Goal: Find specific page/section: Find specific page/section

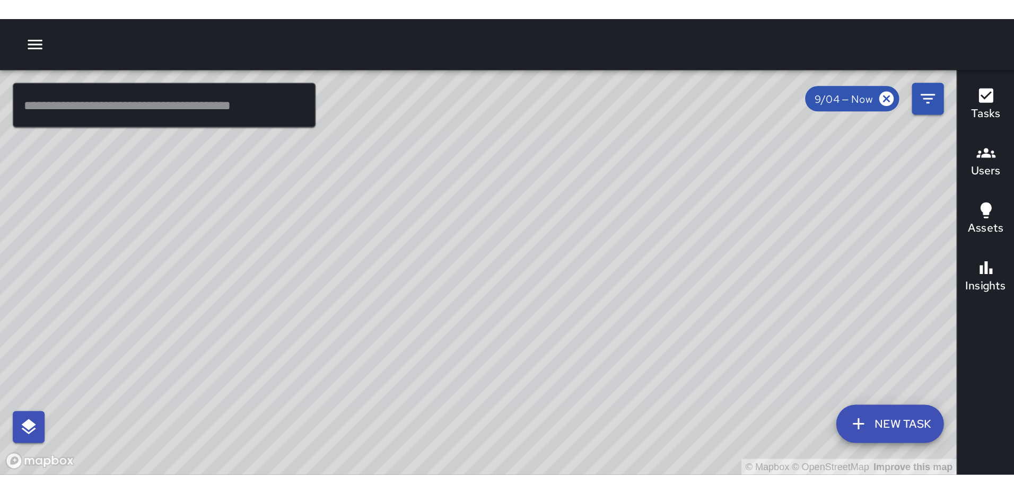
scroll to position [260, 0]
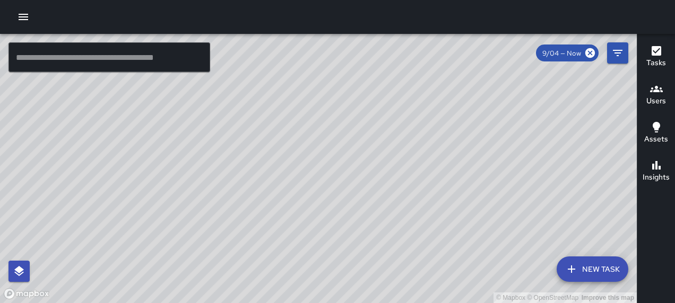
drag, startPoint x: 528, startPoint y: 177, endPoint x: 427, endPoint y: 157, distance: 102.2
click at [427, 157] on div "© Mapbox © OpenStreetMap Improve this map" at bounding box center [318, 168] width 636 height 269
drag, startPoint x: 343, startPoint y: 151, endPoint x: 255, endPoint y: 133, distance: 89.8
click at [255, 133] on div "© Mapbox © OpenStreetMap Improve this map" at bounding box center [318, 168] width 636 height 269
click at [588, 53] on icon at bounding box center [590, 53] width 10 height 10
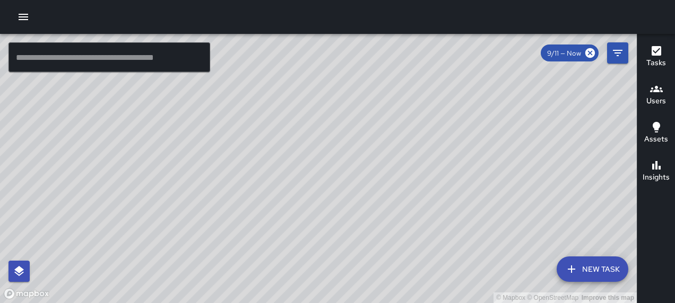
drag, startPoint x: 412, startPoint y: 128, endPoint x: 485, endPoint y: 137, distance: 73.7
click at [485, 137] on div "© Mapbox © OpenStreetMap Improve this map" at bounding box center [318, 168] width 636 height 269
click at [613, 51] on icon "Filters" at bounding box center [617, 53] width 13 height 13
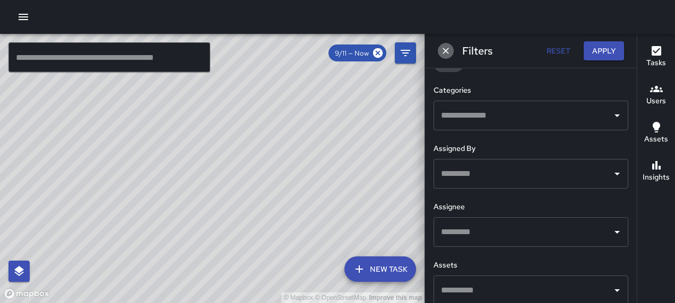
click at [444, 52] on icon "Dismiss" at bounding box center [445, 51] width 6 height 6
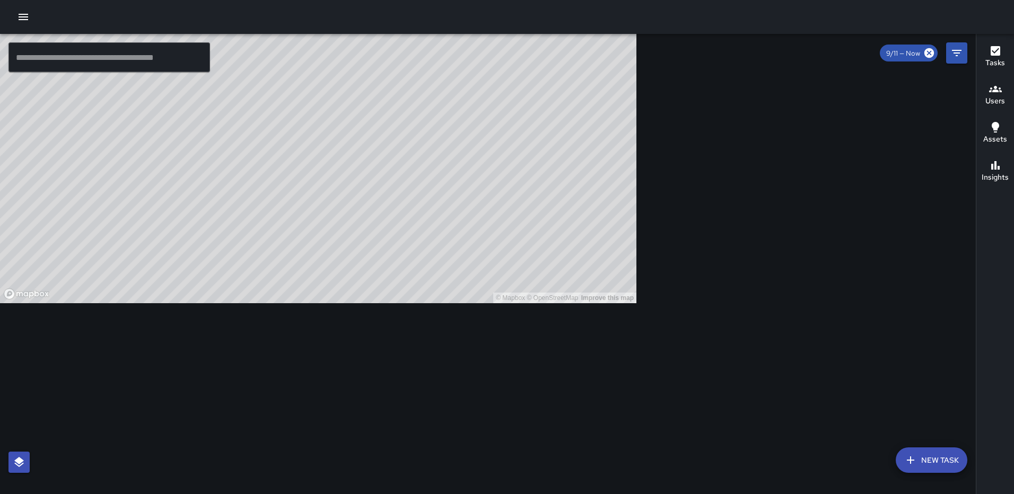
scroll to position [80, 0]
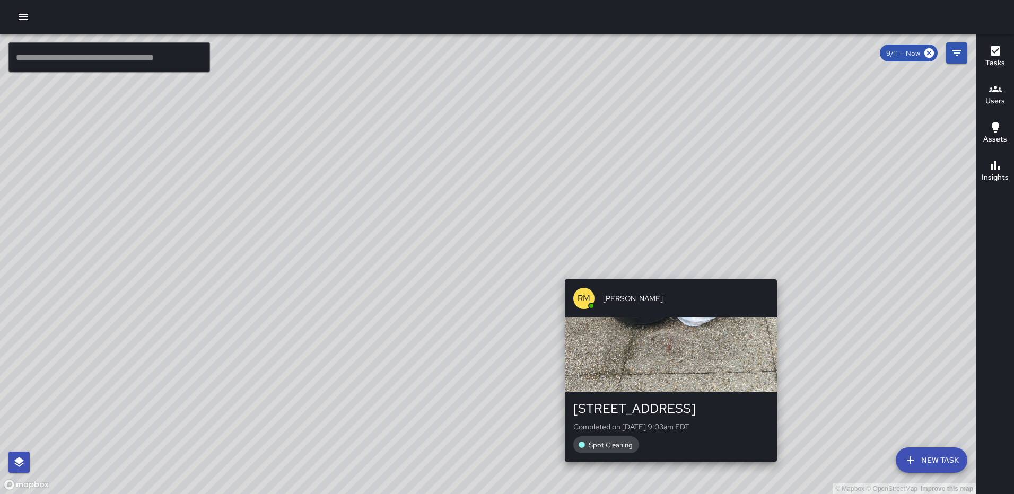
click at [666, 271] on div "© Mapbox © OpenStreetMap Improve this map [PERSON_NAME] [PERSON_NAME] [STREET_A…" at bounding box center [488, 264] width 976 height 460
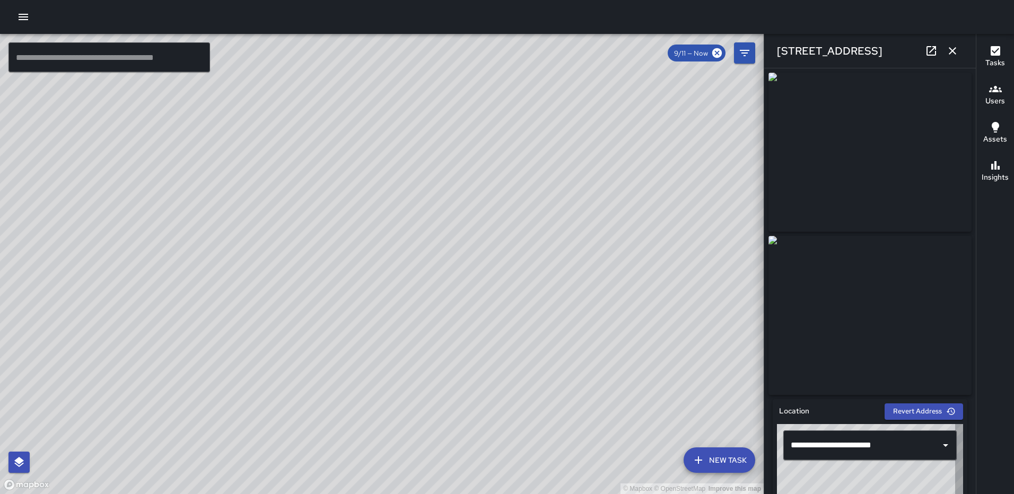
type input "**********"
click at [674, 50] on icon "button" at bounding box center [952, 51] width 13 height 13
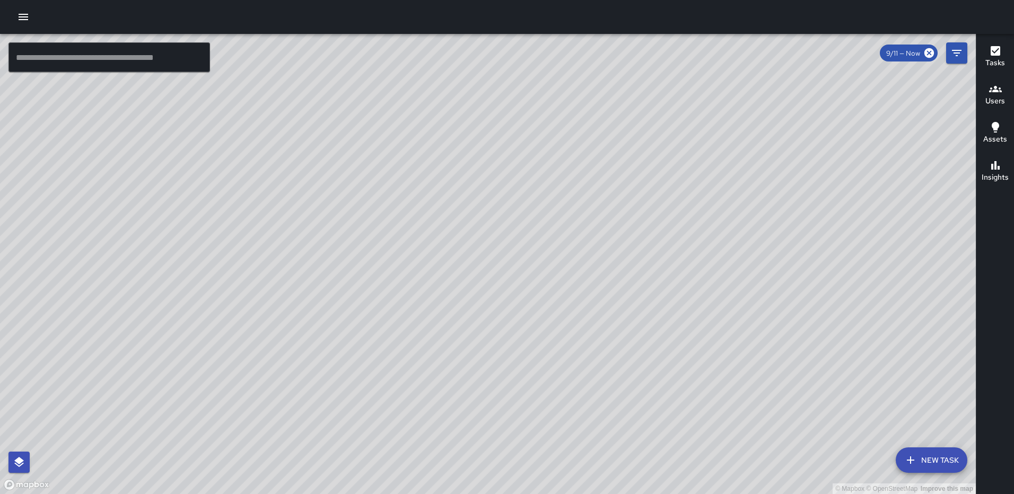
click at [512, 90] on div "© Mapbox © OpenStreetMap Improve this map [PERSON_NAME] [PERSON_NAME] [STREET_A…" at bounding box center [488, 264] width 976 height 460
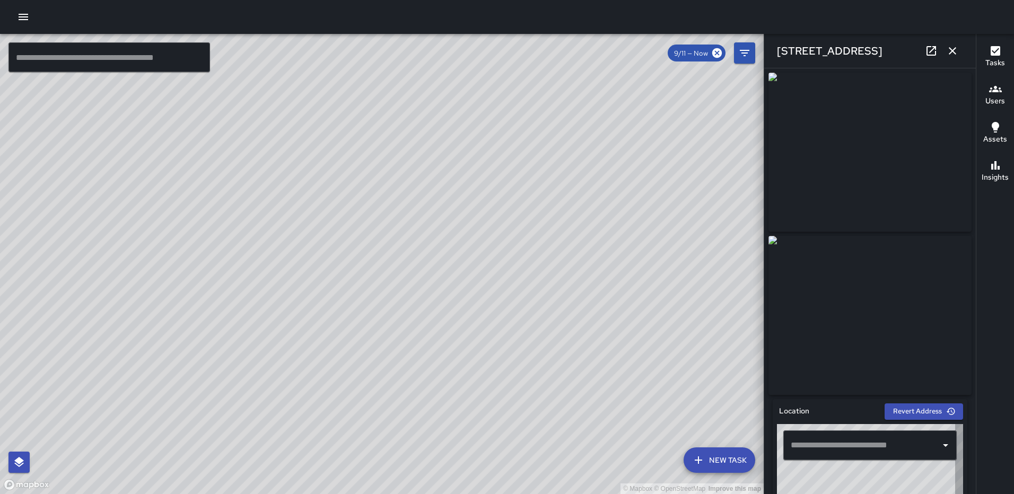
type input "**********"
drag, startPoint x: 967, startPoint y: 193, endPoint x: 966, endPoint y: 225, distance: 32.4
click at [674, 225] on div "**********" at bounding box center [870, 281] width 212 height 426
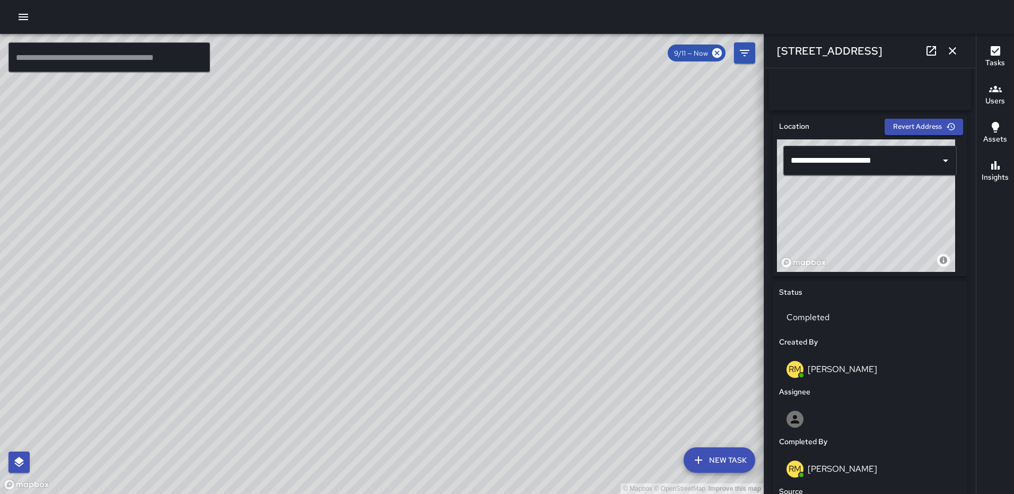
scroll to position [284, 0]
drag, startPoint x: 890, startPoint y: 214, endPoint x: 931, endPoint y: 216, distance: 40.9
click at [674, 216] on div "© Mapbox © OpenStreetMap Improve this map" at bounding box center [866, 207] width 178 height 133
click at [674, 45] on icon "button" at bounding box center [952, 51] width 13 height 13
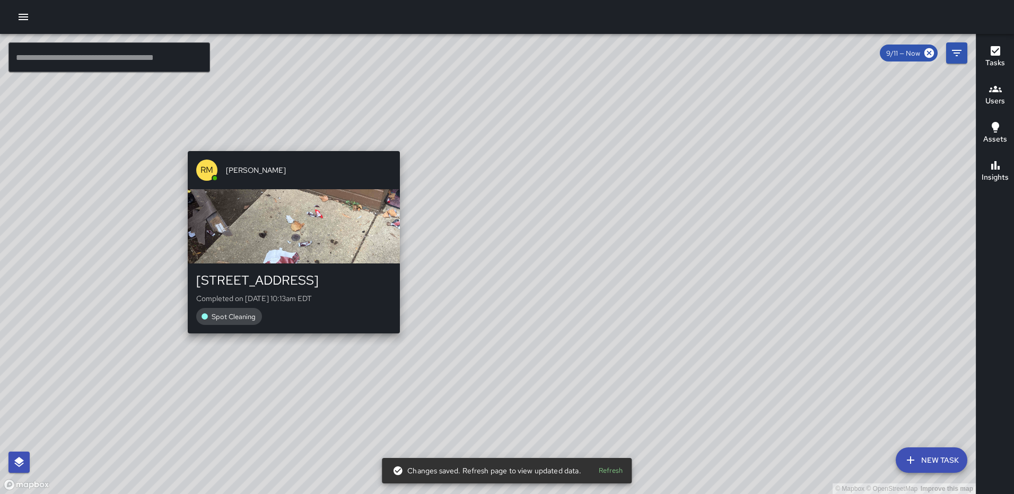
click at [290, 303] on div "[PERSON_NAME] [PERSON_NAME] [STREET_ADDRESS] Completed on [DATE] 10:13am EDT Sp…" at bounding box center [293, 242] width 221 height 191
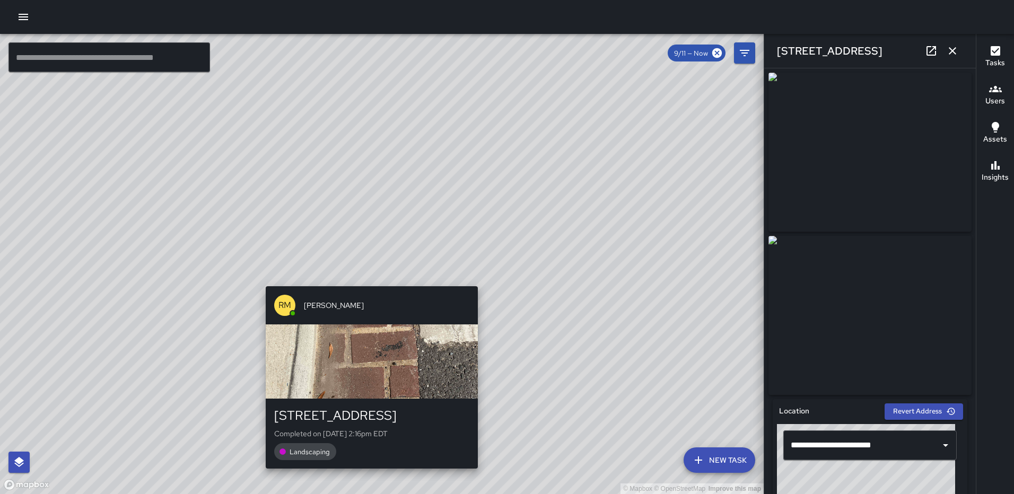
click at [363, 277] on div "© Mapbox © OpenStreetMap Improve this map RM [PERSON_NAME] [STREET_ADDRESS] Com…" at bounding box center [382, 264] width 764 height 460
type input "**********"
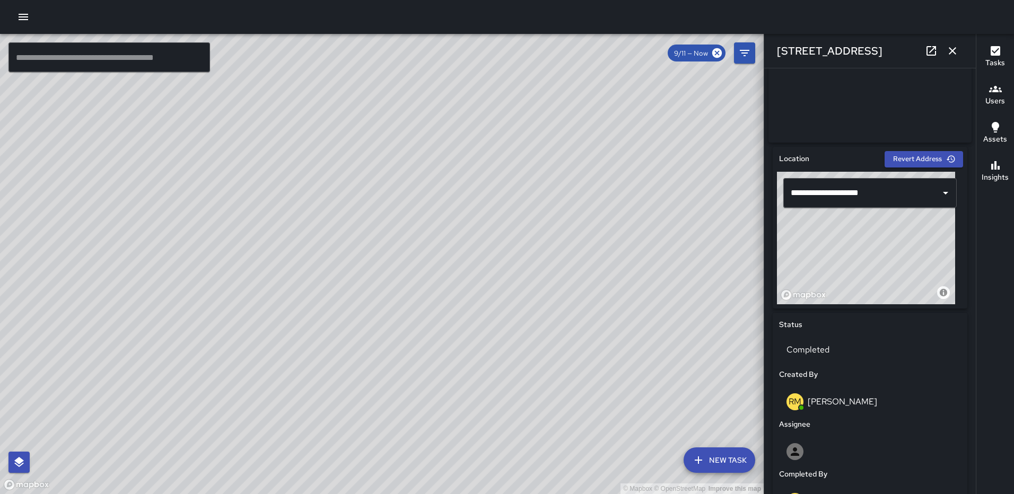
scroll to position [281, 0]
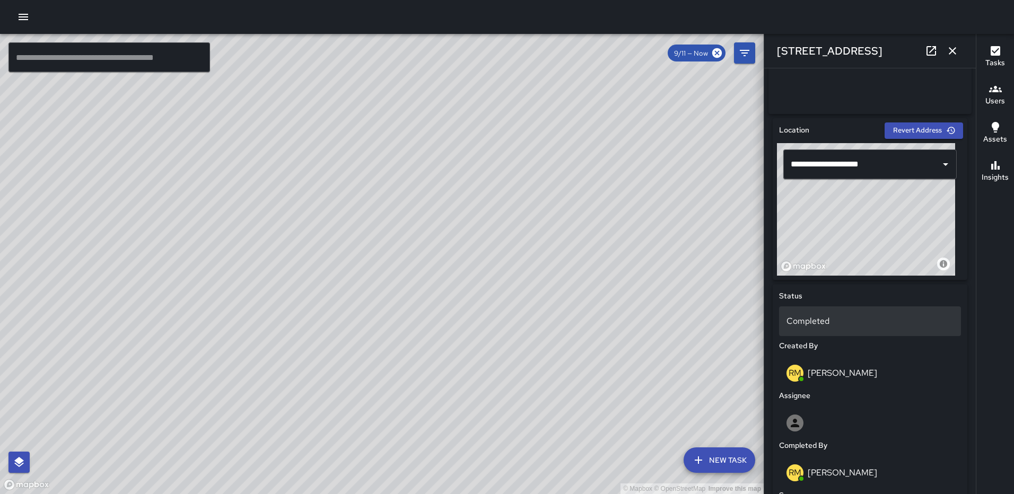
click at [674, 303] on div "Completed" at bounding box center [870, 322] width 182 height 30
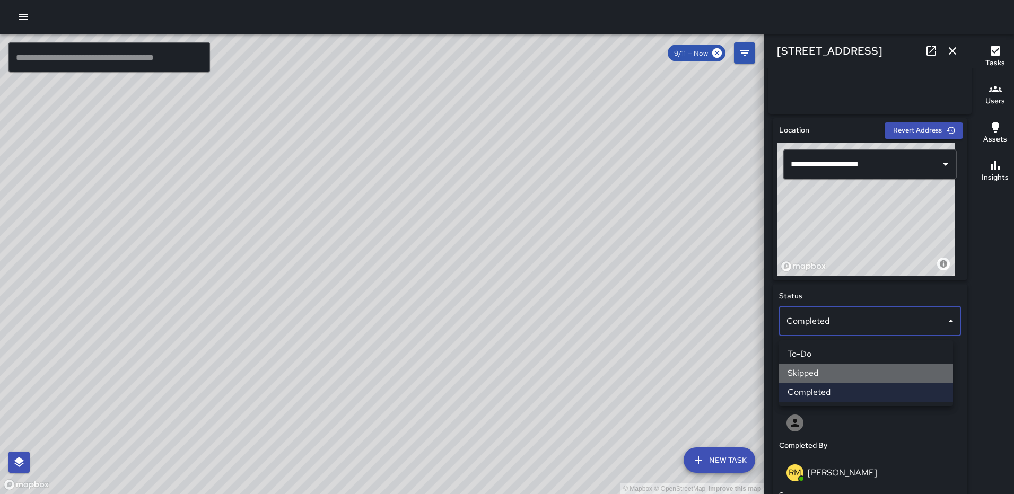
click at [674, 303] on li "Skipped" at bounding box center [866, 373] width 174 height 19
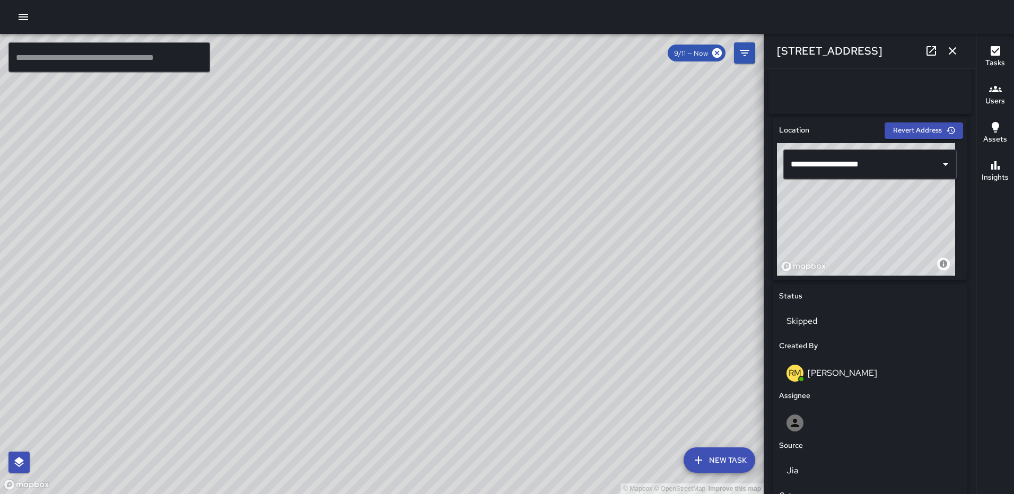
click at [674, 46] on icon "button" at bounding box center [952, 51] width 13 height 13
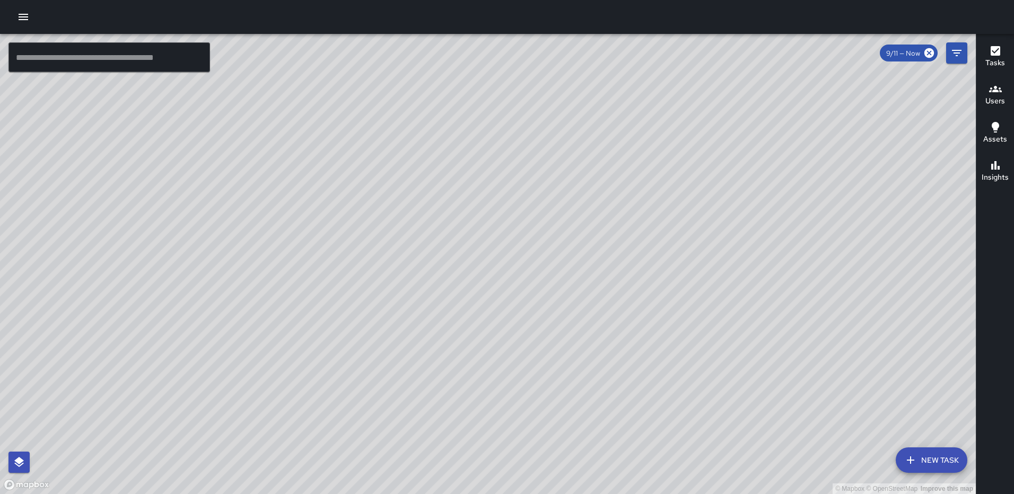
click at [529, 303] on div "© Mapbox © OpenStreetMap Improve this map RM [PERSON_NAME] [STREET_ADDRESS] Com…" at bounding box center [488, 264] width 976 height 460
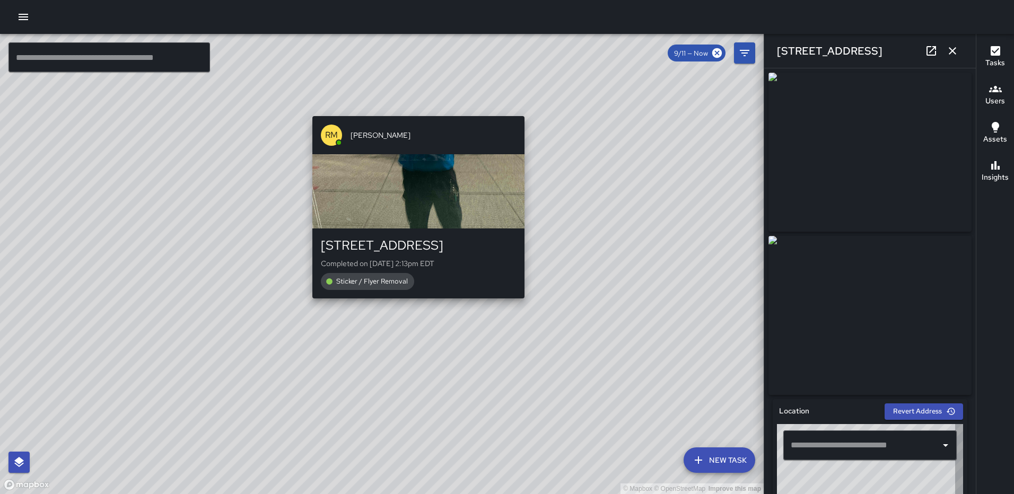
type input "**********"
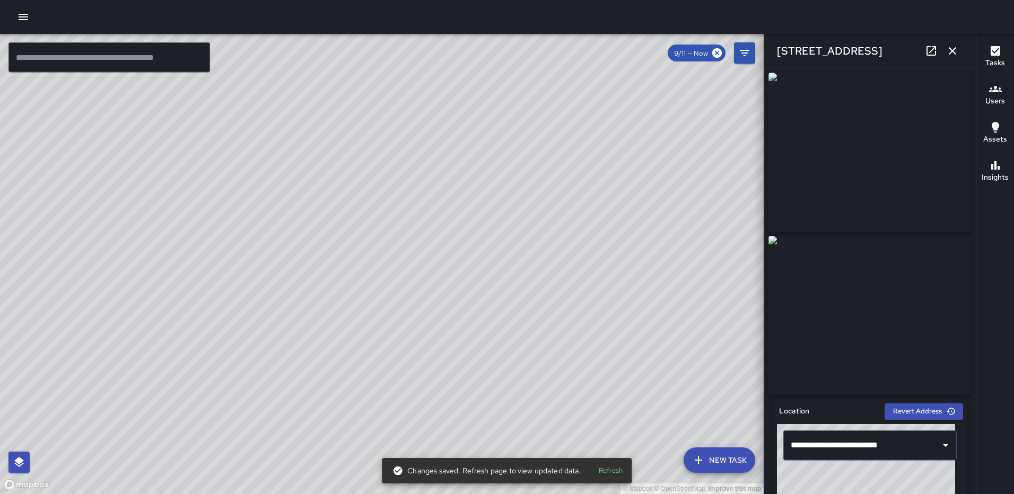
drag, startPoint x: 946, startPoint y: 52, endPoint x: 868, endPoint y: 98, distance: 90.6
click at [674, 51] on icon "button" at bounding box center [952, 51] width 13 height 13
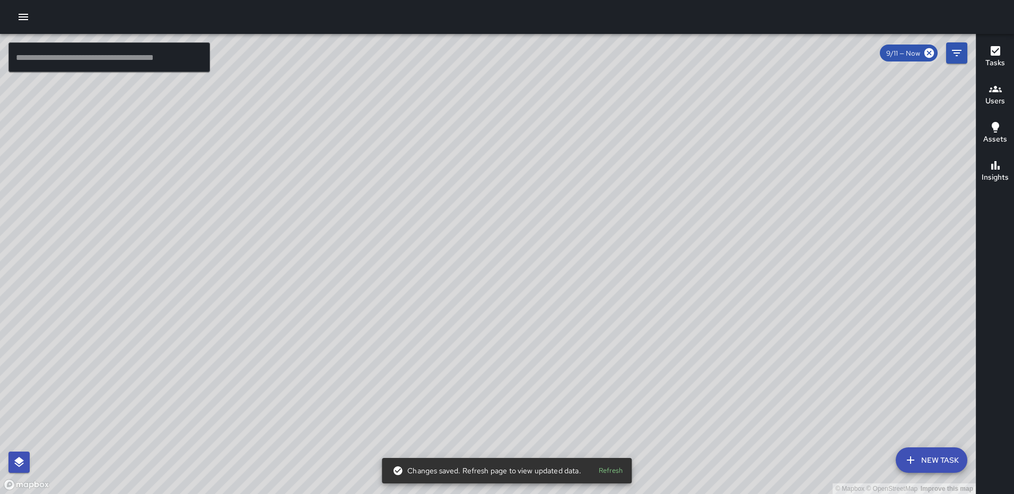
click at [492, 225] on div "© Mapbox © OpenStreetMap Improve this map" at bounding box center [488, 264] width 976 height 460
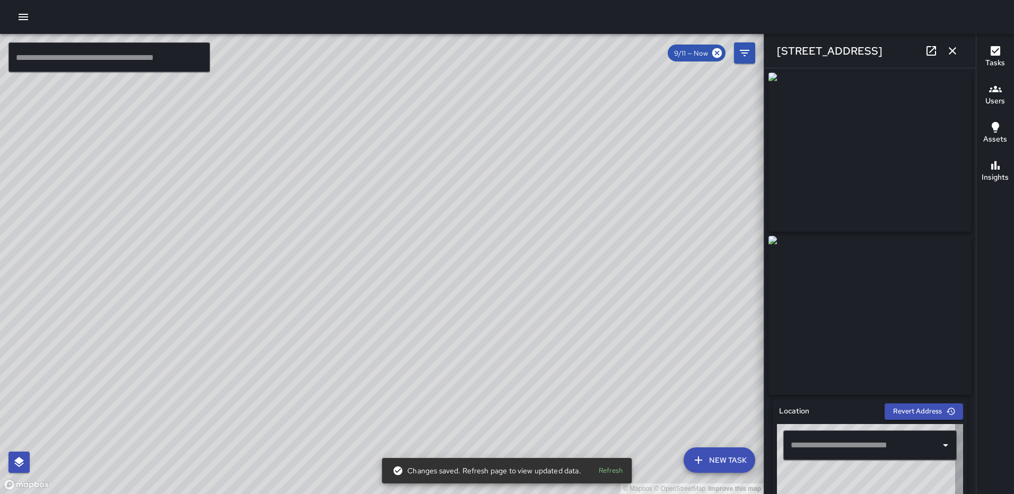
type input "**********"
click at [674, 53] on icon "button" at bounding box center [952, 51] width 13 height 13
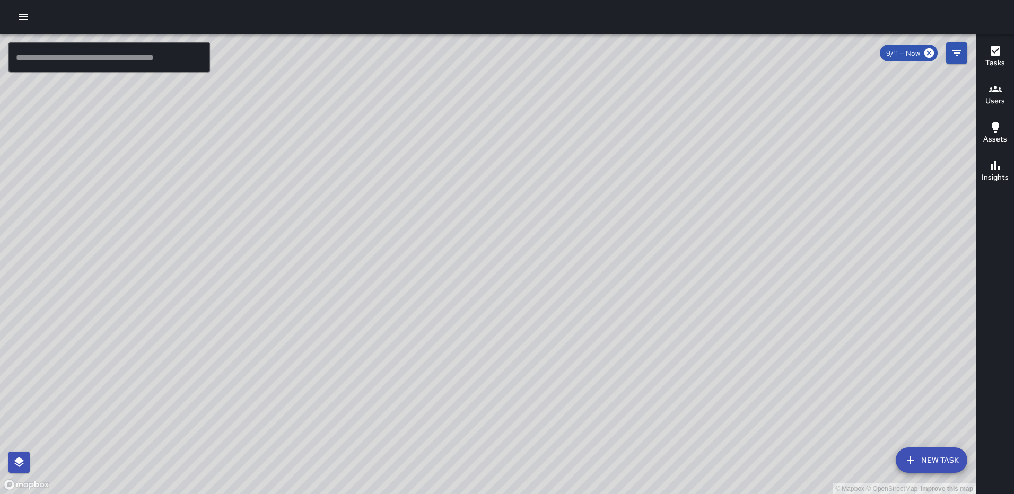
click at [674, 177] on div "© Mapbox © OpenStreetMap Improve this map RM [PERSON_NAME] [STREET_ADDRESS] Com…" at bounding box center [488, 264] width 976 height 460
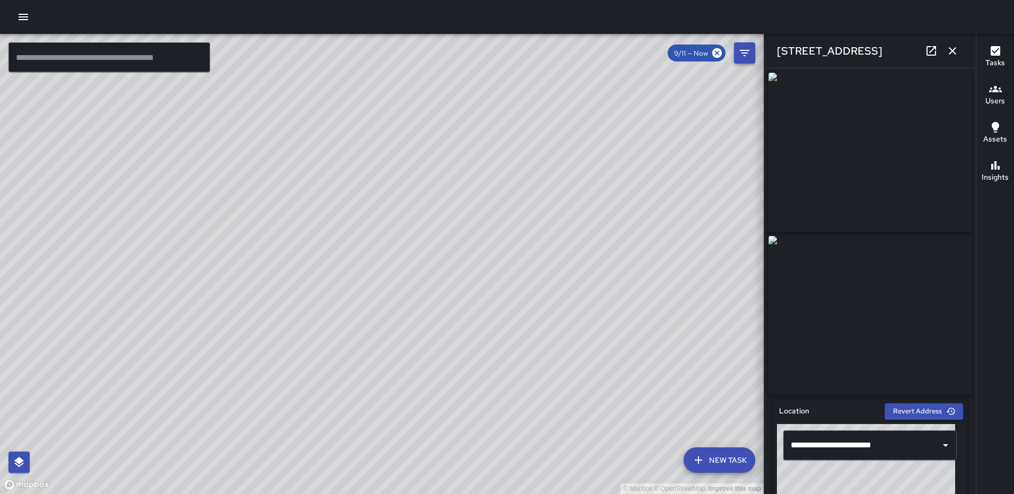
click at [674, 46] on icon "button" at bounding box center [952, 51] width 13 height 13
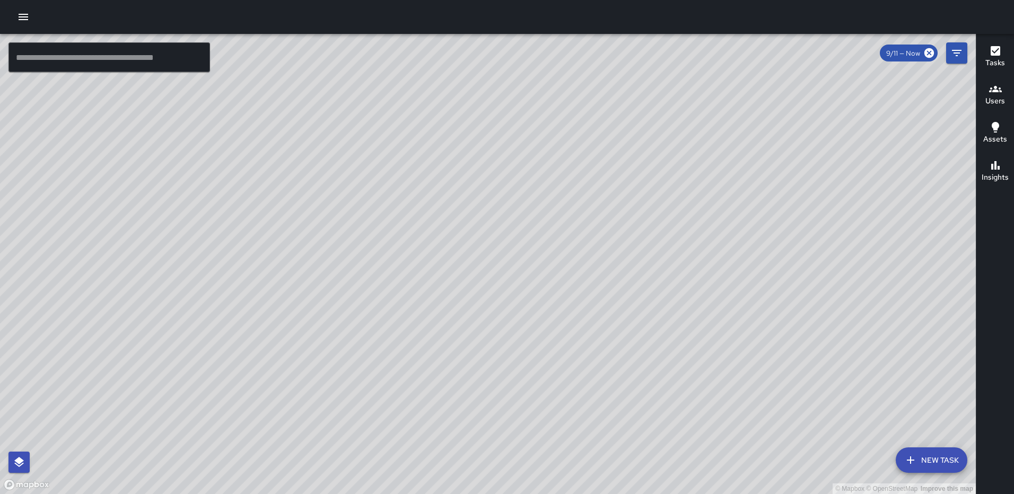
drag, startPoint x: 315, startPoint y: 147, endPoint x: 328, endPoint y: 263, distance: 116.4
click at [334, 290] on div "© Mapbox © OpenStreetMap Improve this map" at bounding box center [488, 264] width 976 height 460
drag, startPoint x: 417, startPoint y: 339, endPoint x: 463, endPoint y: 188, distance: 157.9
click at [450, 241] on div "© Mapbox © OpenStreetMap Improve this map" at bounding box center [488, 264] width 976 height 460
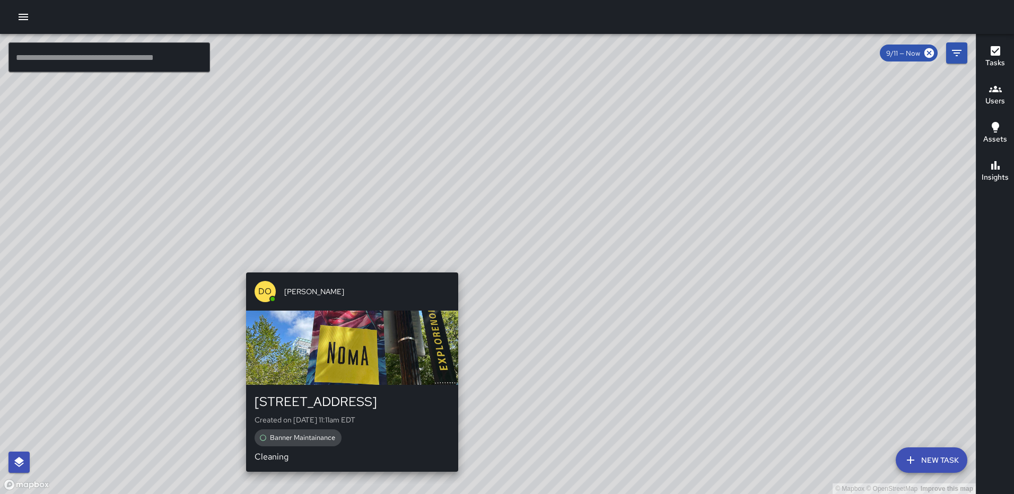
click at [347, 266] on div "© Mapbox © OpenStreetMap Improve this map DO [PERSON_NAME] [STREET_ADDRESS] on …" at bounding box center [488, 264] width 976 height 460
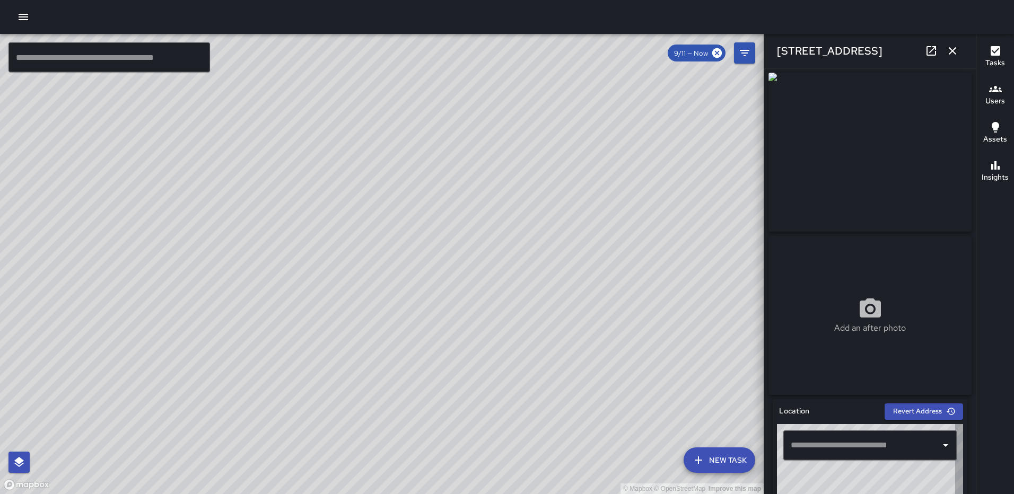
type input "**********"
click at [674, 49] on icon "button" at bounding box center [952, 51] width 13 height 13
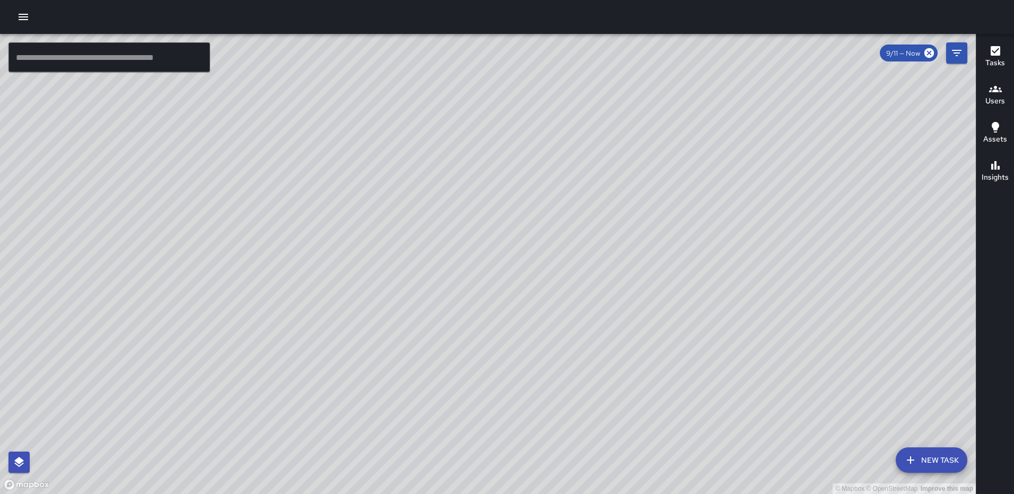
drag, startPoint x: 408, startPoint y: 179, endPoint x: 395, endPoint y: 281, distance: 102.7
click at [395, 281] on div "© Mapbox © OpenStreetMap Improve this map" at bounding box center [488, 264] width 976 height 460
drag, startPoint x: 509, startPoint y: 189, endPoint x: 501, endPoint y: 283, distance: 94.2
click at [501, 283] on div "© Mapbox © OpenStreetMap Improve this map" at bounding box center [488, 264] width 976 height 460
drag, startPoint x: 924, startPoint y: 53, endPoint x: 945, endPoint y: 46, distance: 22.5
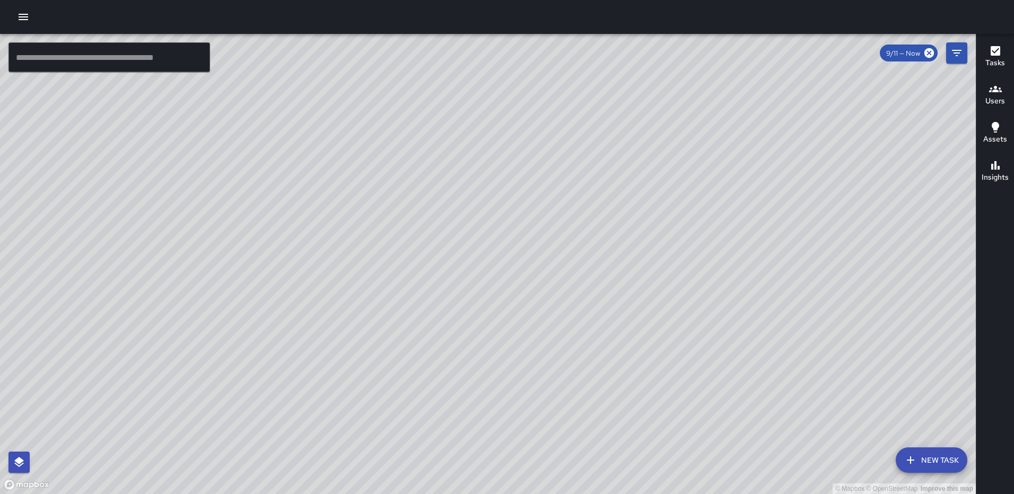
click at [674, 53] on icon at bounding box center [929, 53] width 12 height 12
click at [674, 53] on icon "Filters" at bounding box center [957, 53] width 10 height 6
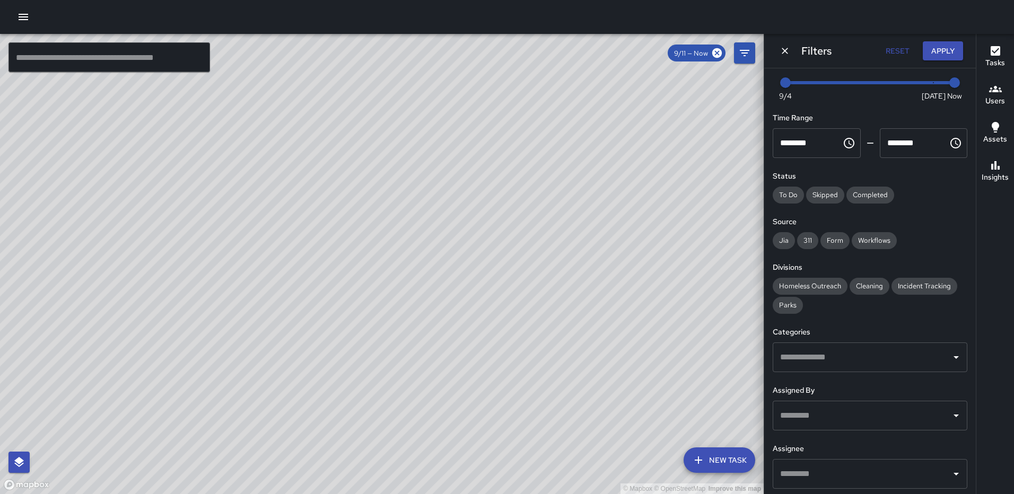
scroll to position [0, 0]
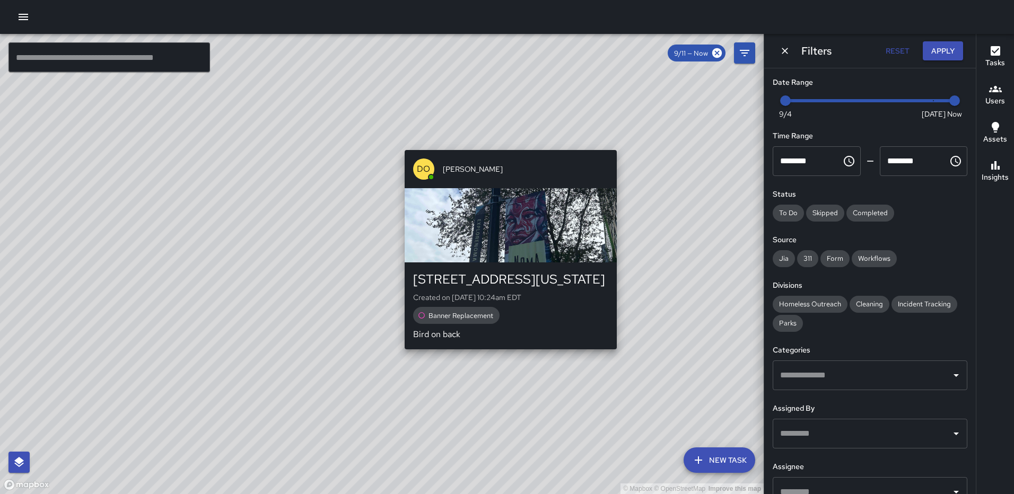
click at [398, 303] on div "© Mapbox © OpenStreetMap Improve this map DO [PERSON_NAME] [STREET_ADDRESS][US_…" at bounding box center [382, 264] width 764 height 460
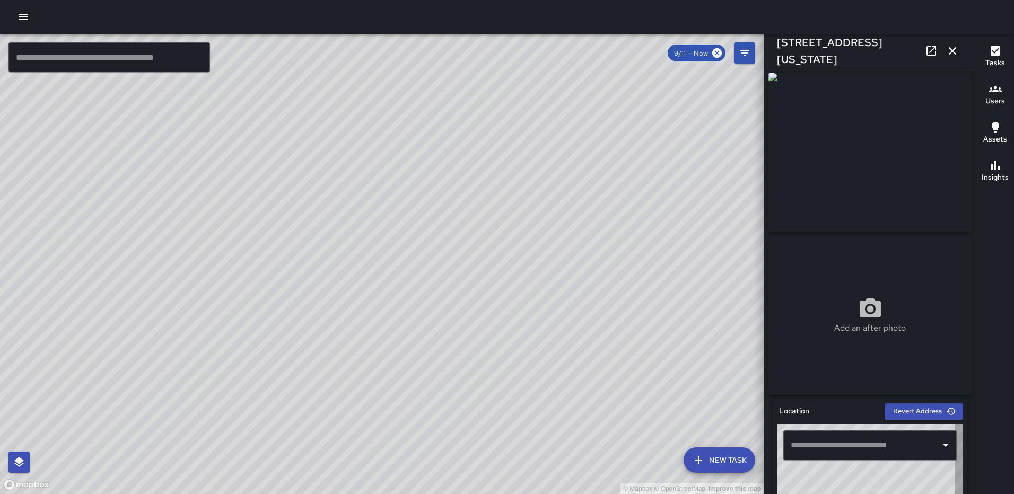
type input "**********"
click at [674, 50] on icon "button" at bounding box center [952, 51] width 13 height 13
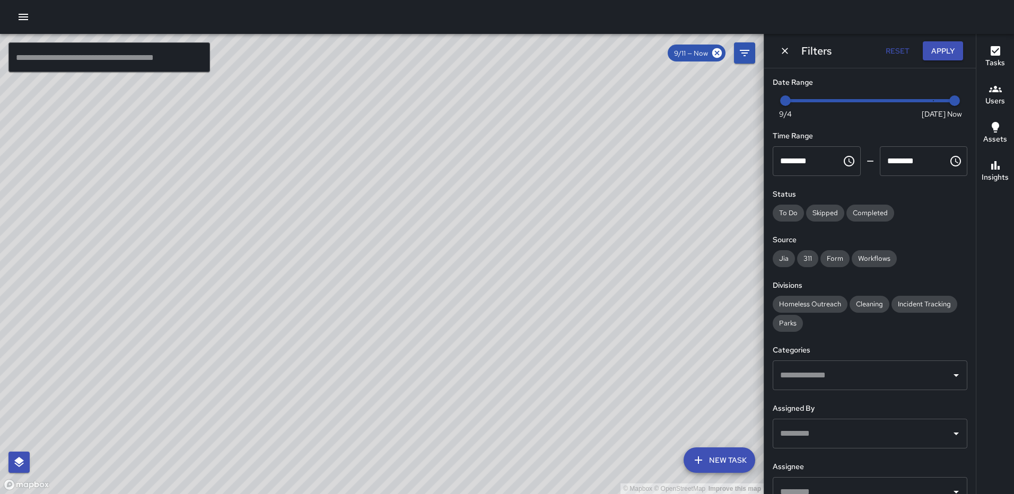
click at [326, 229] on div "© Mapbox © OpenStreetMap Improve this map DO [PERSON_NAME] [STREET_ADDRESS][US_…" at bounding box center [382, 264] width 764 height 460
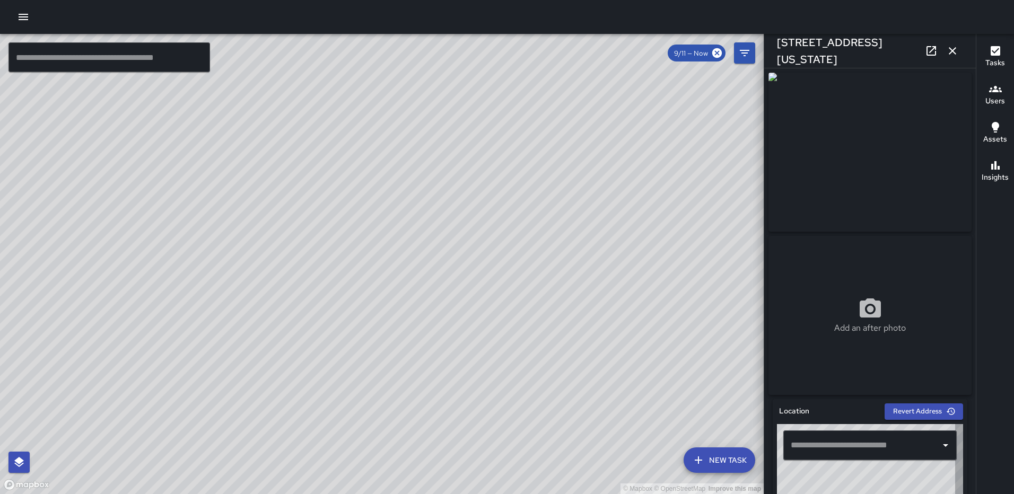
type input "**********"
click at [674, 50] on icon at bounding box center [931, 51] width 10 height 10
click at [674, 46] on icon "button" at bounding box center [952, 51] width 13 height 13
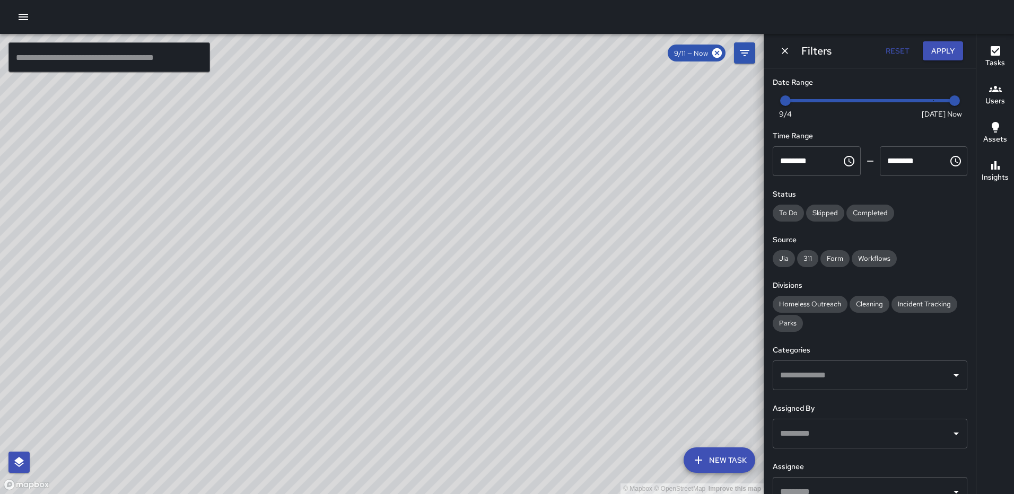
click at [674, 54] on icon "Dismiss" at bounding box center [785, 51] width 11 height 11
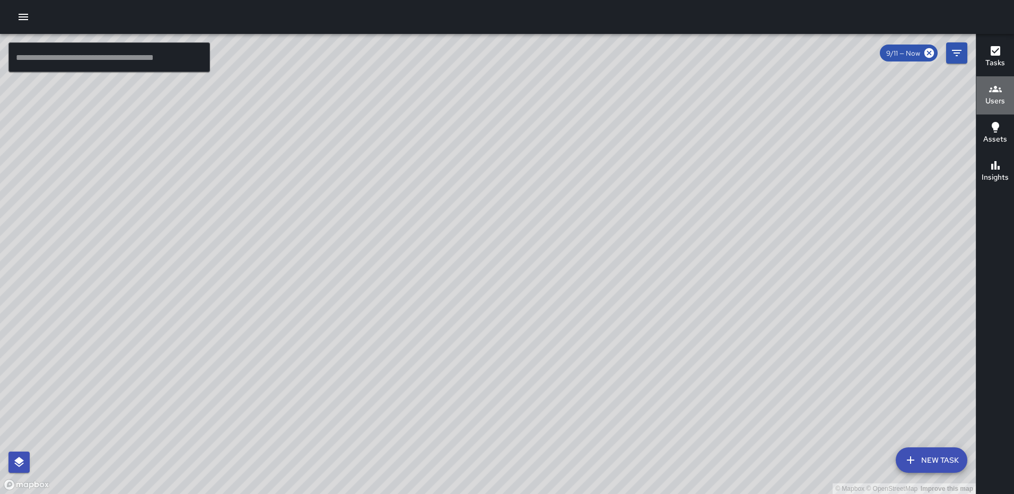
click at [674, 89] on icon "button" at bounding box center [995, 89] width 13 height 13
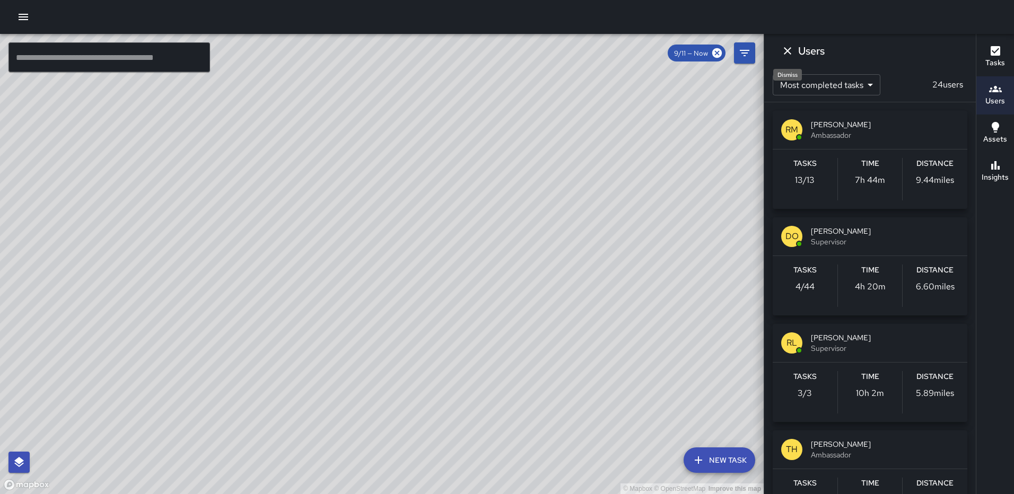
click at [674, 54] on icon "Dismiss" at bounding box center [787, 51] width 13 height 13
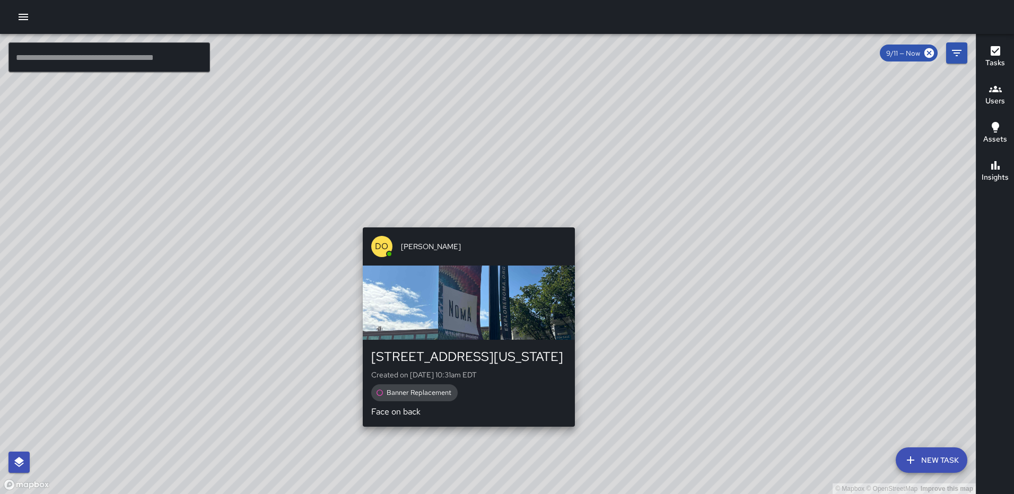
click at [463, 222] on div "© Mapbox © OpenStreetMap Improve this map DO [PERSON_NAME] [STREET_ADDRESS][US_…" at bounding box center [488, 264] width 976 height 460
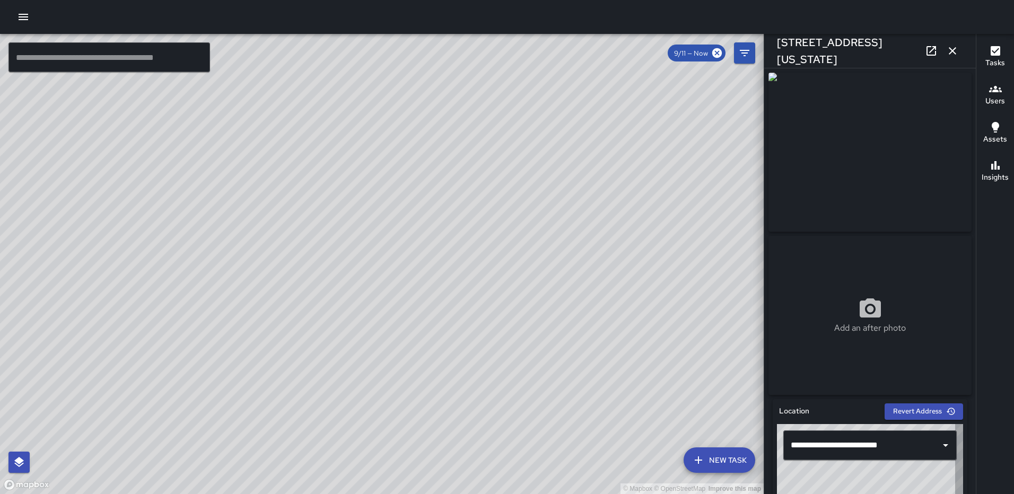
type input "**********"
click at [674, 50] on icon "button" at bounding box center [952, 51] width 13 height 13
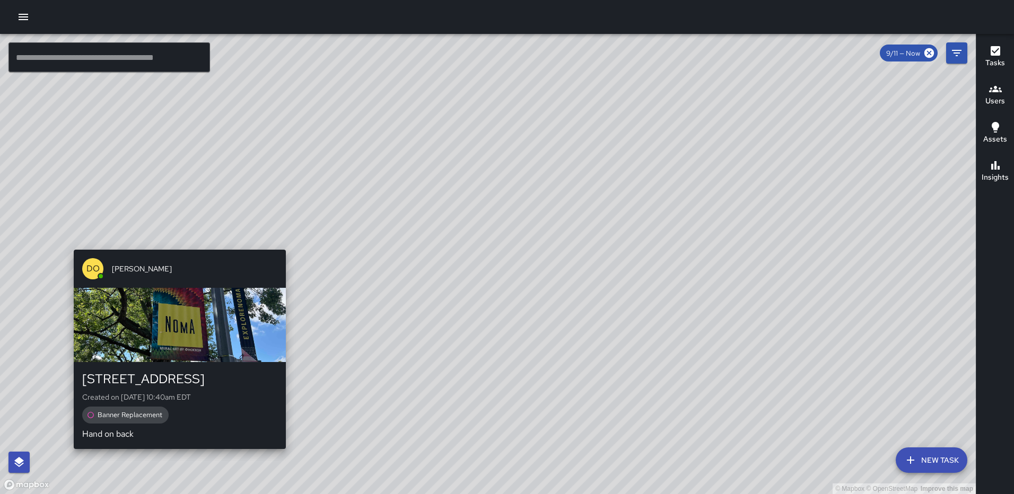
click at [281, 303] on div "© Mapbox © OpenStreetMap Improve this map DO [PERSON_NAME] [STREET_ADDRESS][GEO…" at bounding box center [488, 264] width 976 height 460
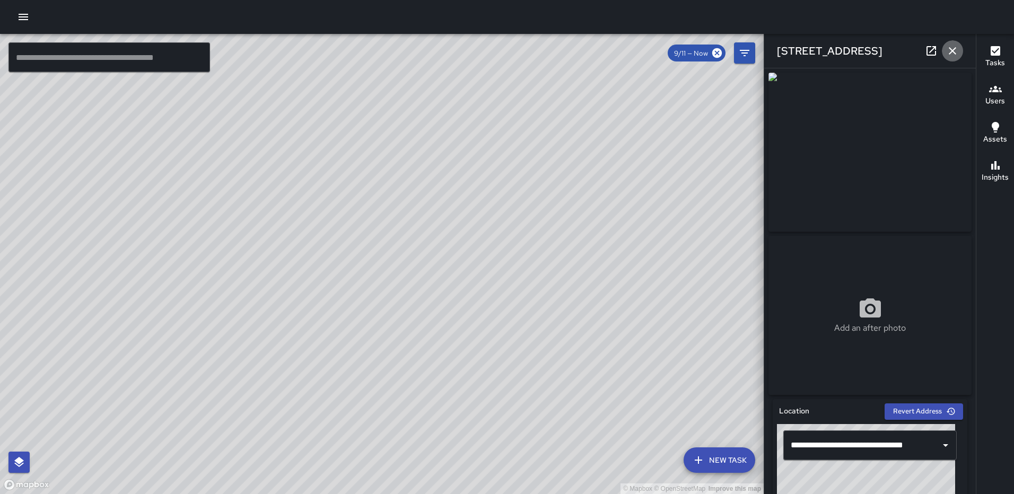
click at [674, 50] on icon "button" at bounding box center [952, 50] width 7 height 7
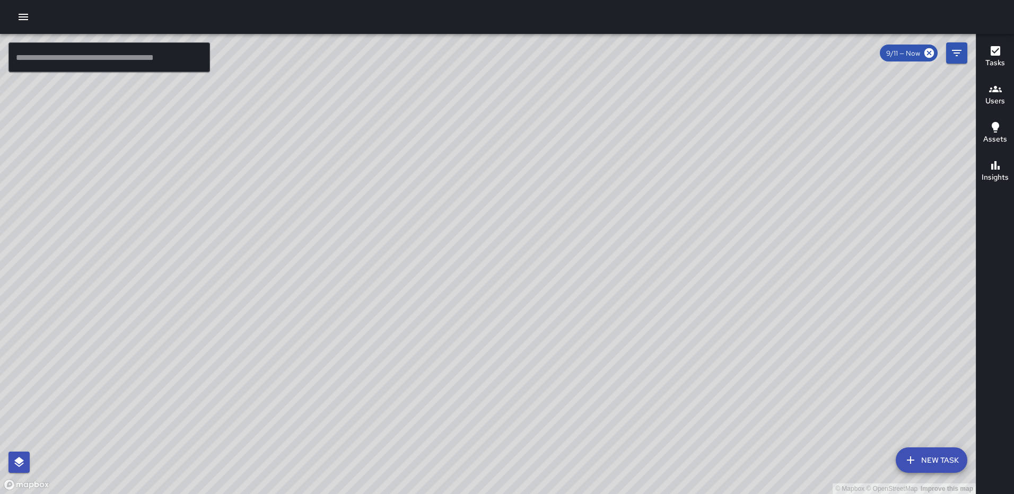
drag, startPoint x: 708, startPoint y: 231, endPoint x: 412, endPoint y: 159, distance: 304.7
click at [412, 159] on div "© Mapbox © OpenStreetMap Improve this map" at bounding box center [488, 264] width 976 height 460
drag, startPoint x: 491, startPoint y: 178, endPoint x: 486, endPoint y: 251, distance: 73.3
click at [486, 251] on div "© Mapbox © OpenStreetMap Improve this map" at bounding box center [488, 264] width 976 height 460
drag, startPoint x: 556, startPoint y: 109, endPoint x: 530, endPoint y: 171, distance: 67.0
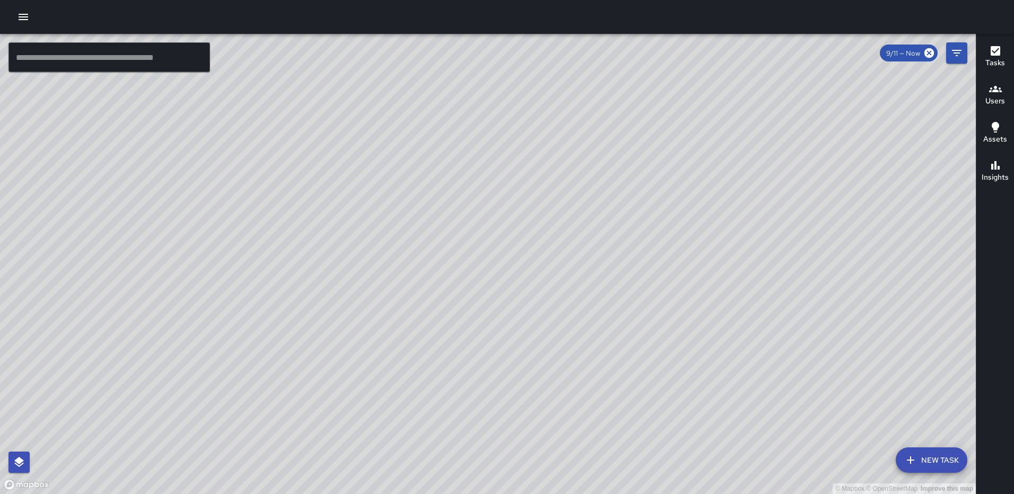
click at [530, 171] on div "© Mapbox © OpenStreetMap Improve this map" at bounding box center [488, 264] width 976 height 460
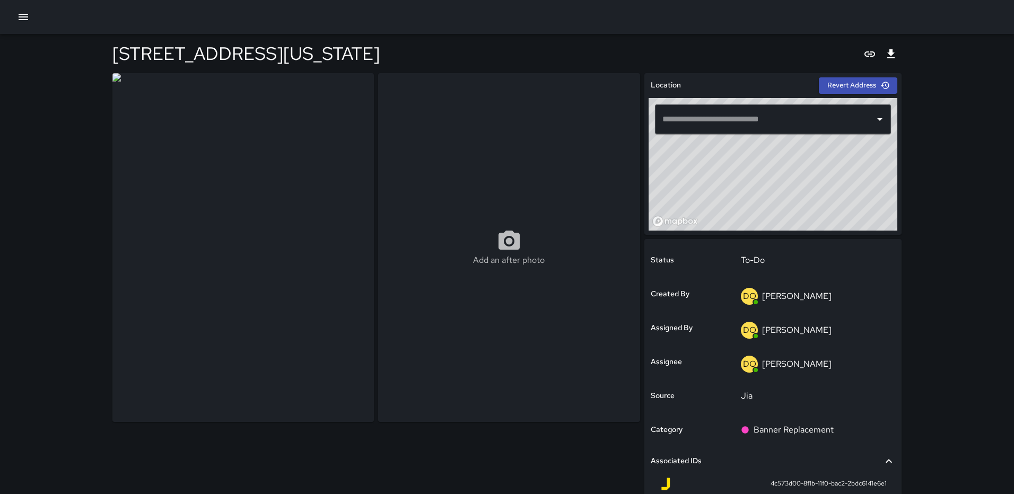
type input "**********"
